Goal: Find specific page/section: Find specific page/section

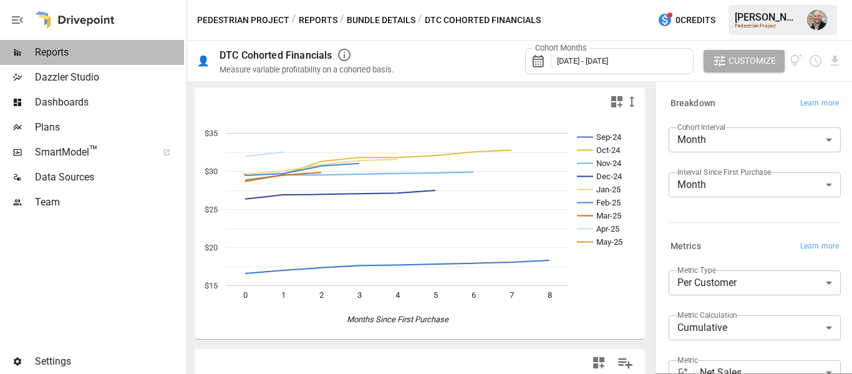
click at [87, 64] on div "Reports" at bounding box center [92, 52] width 184 height 25
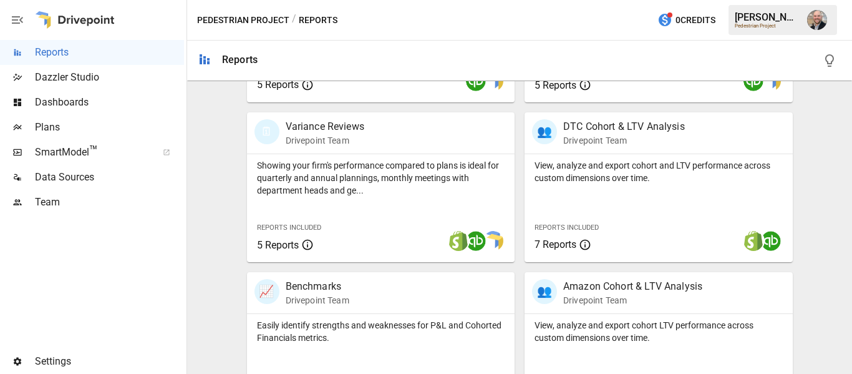
scroll to position [382, 0]
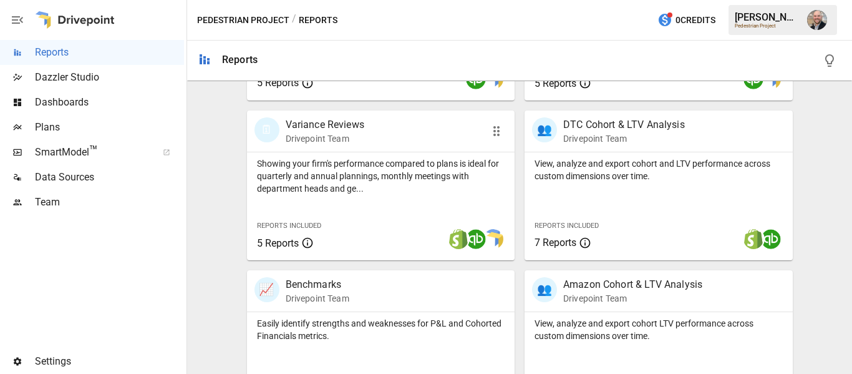
click at [288, 150] on div "🗓 Variance Reviews Drivepoint Team" at bounding box center [381, 130] width 268 height 41
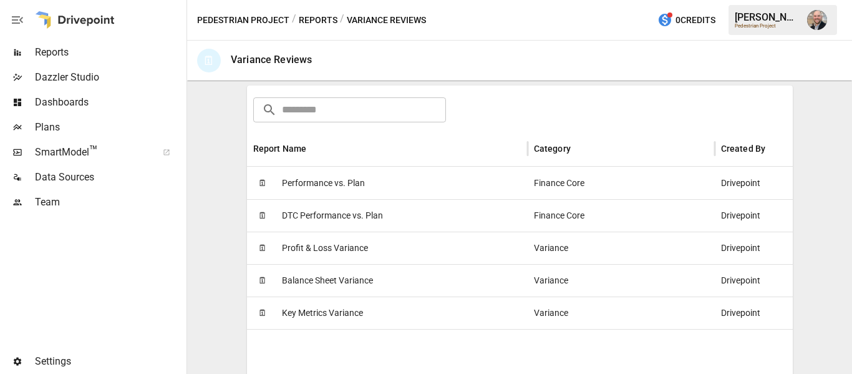
scroll to position [200, 0]
click at [314, 176] on span "Performance vs. Plan" at bounding box center [323, 183] width 83 height 32
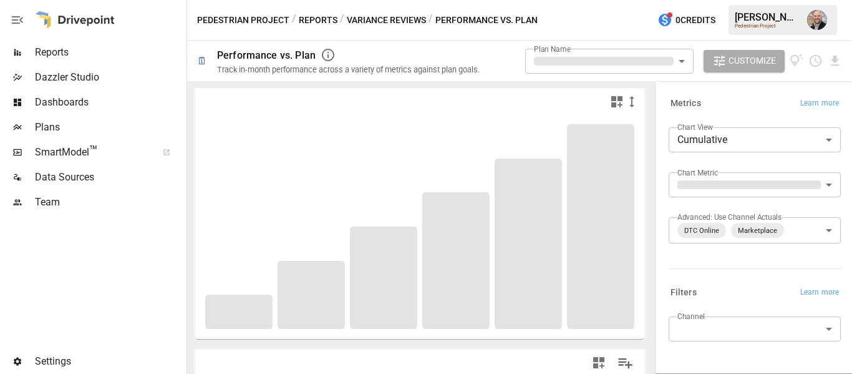
type input "**********"
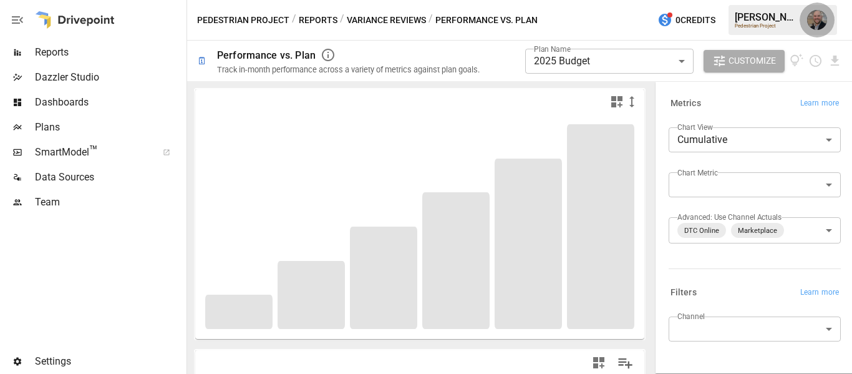
click at [814, 29] on img "Dustin Jacobson" at bounding box center [817, 20] width 20 height 20
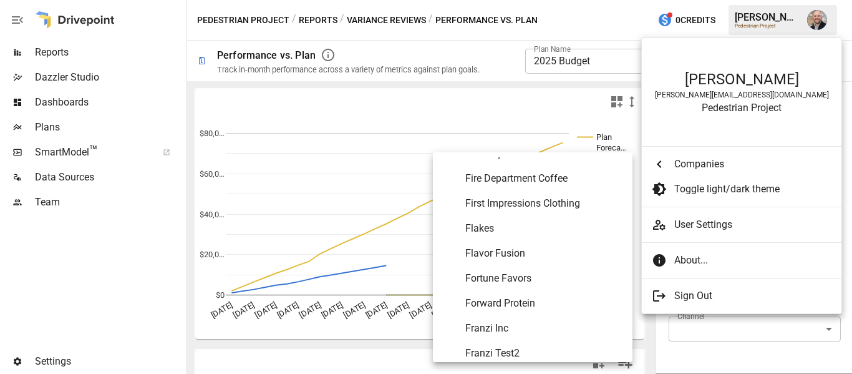
scroll to position [2413, 0]
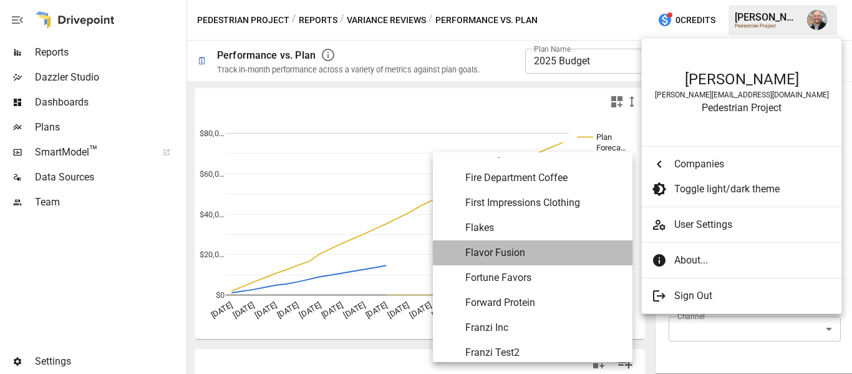
click at [496, 253] on span "Flavor Fusion" at bounding box center [543, 252] width 157 height 15
